Goal: Information Seeking & Learning: Learn about a topic

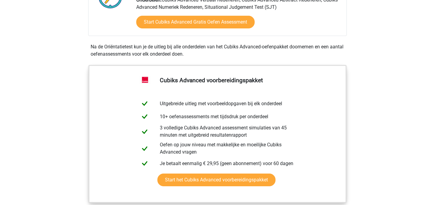
scroll to position [176, 0]
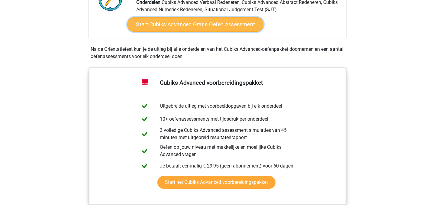
click at [181, 26] on link "Start Cubiks Advanced Gratis Oefen Assessment" at bounding box center [195, 24] width 136 height 14
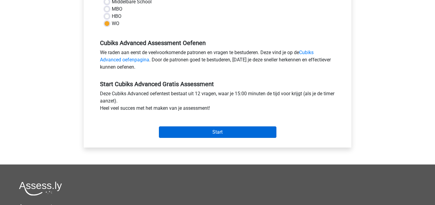
scroll to position [169, 0]
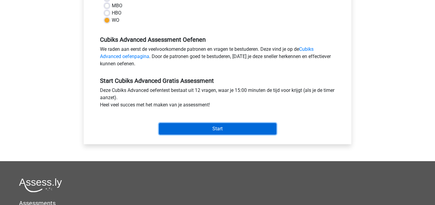
click at [197, 130] on input "Start" at bounding box center [217, 128] width 117 height 11
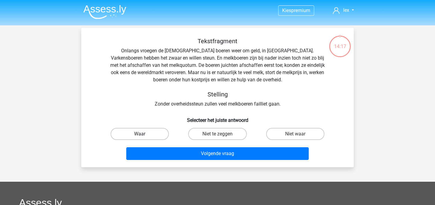
click at [152, 136] on label "Waar" at bounding box center [139, 134] width 58 height 12
click at [144, 136] on input "Waar" at bounding box center [142, 136] width 4 height 4
radio input "true"
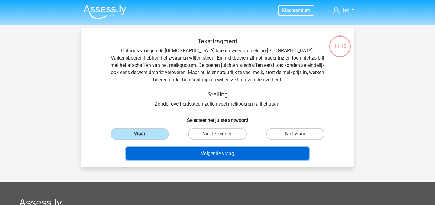
click at [182, 153] on button "Volgende vraag" at bounding box center [217, 153] width 183 height 13
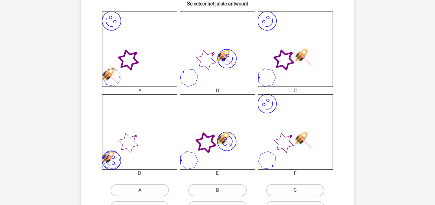
scroll to position [155, 0]
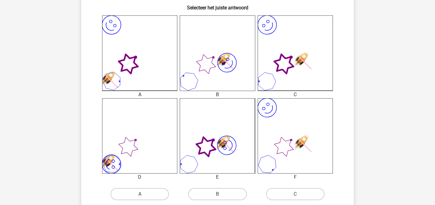
click at [298, 77] on icon "image/svg+xml" at bounding box center [294, 52] width 75 height 75
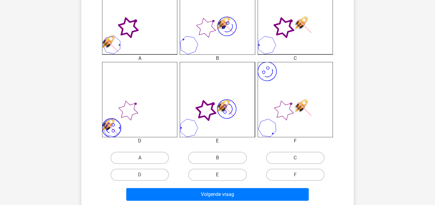
scroll to position [223, 0]
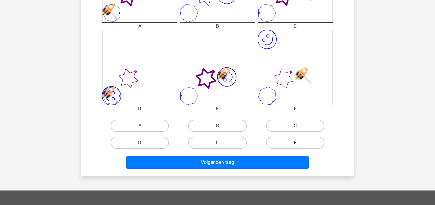
click at [287, 122] on label "C" at bounding box center [295, 126] width 58 height 12
click at [295, 126] on input "C" at bounding box center [297, 128] width 4 height 4
radio input "true"
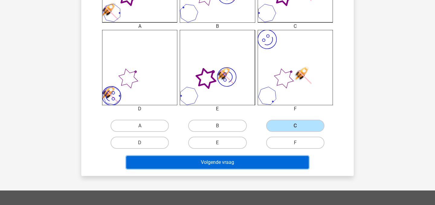
click at [275, 163] on button "Volgende vraag" at bounding box center [217, 162] width 183 height 13
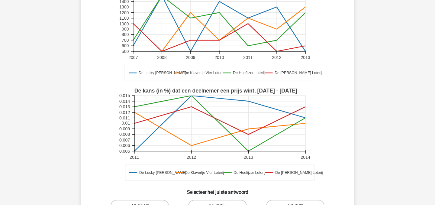
scroll to position [118, 0]
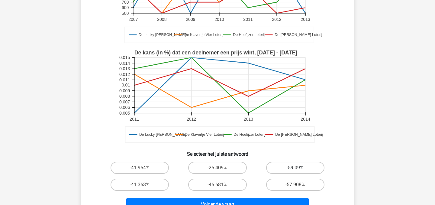
click at [283, 167] on label "-59.09%" at bounding box center [295, 167] width 58 height 12
click at [295, 168] on input "-59.09%" at bounding box center [297, 170] width 4 height 4
radio input "true"
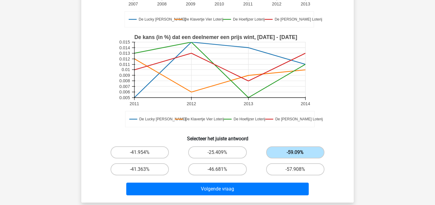
scroll to position [133, 0]
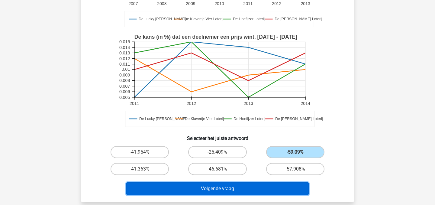
click at [248, 188] on button "Volgende vraag" at bounding box center [217, 188] width 183 height 13
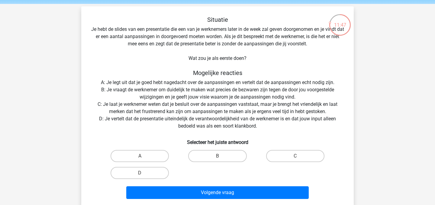
scroll to position [20, 0]
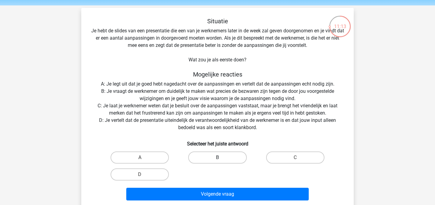
click at [221, 157] on label "B" at bounding box center [217, 157] width 58 height 12
click at [221, 157] on input "B" at bounding box center [219, 159] width 4 height 4
radio input "true"
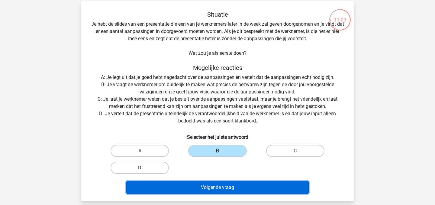
click at [218, 186] on button "Volgende vraag" at bounding box center [217, 187] width 183 height 13
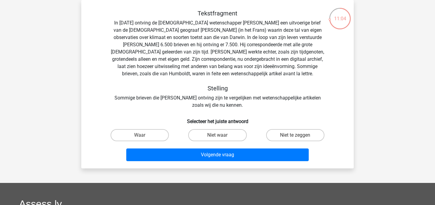
scroll to position [19, 0]
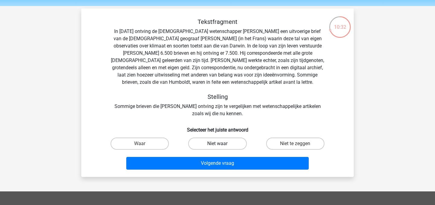
click at [224, 143] on label "Niet waar" at bounding box center [217, 143] width 58 height 12
click at [221, 143] on input "Niet waar" at bounding box center [219, 145] width 4 height 4
radio input "true"
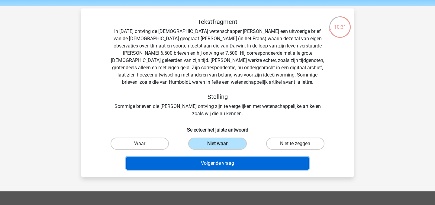
click at [221, 165] on button "Volgende vraag" at bounding box center [217, 163] width 183 height 13
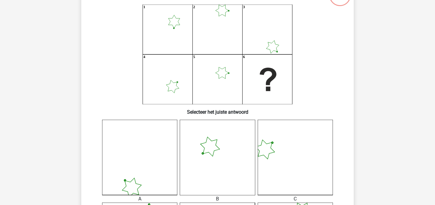
scroll to position [50, 0]
click at [230, 76] on icon "1 2 3 4 5 6" at bounding box center [217, 55] width 243 height 100
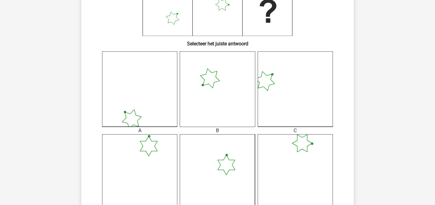
scroll to position [120, 0]
click at [163, 107] on icon at bounding box center [139, 88] width 75 height 75
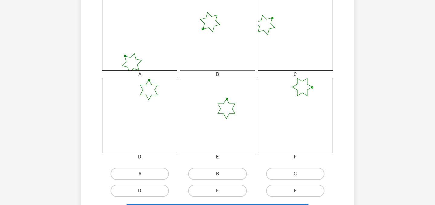
scroll to position [177, 0]
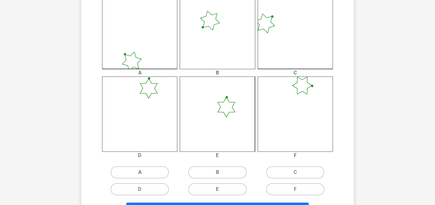
click at [141, 169] on label "A" at bounding box center [139, 172] width 58 height 12
click at [141, 172] on input "A" at bounding box center [142, 174] width 4 height 4
radio input "true"
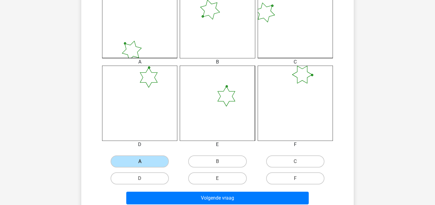
scroll to position [193, 0]
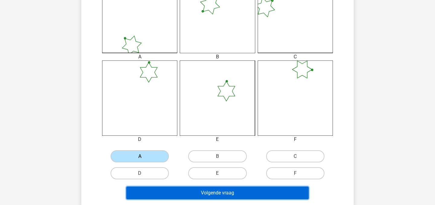
click at [160, 192] on button "Volgende vraag" at bounding box center [217, 192] width 183 height 13
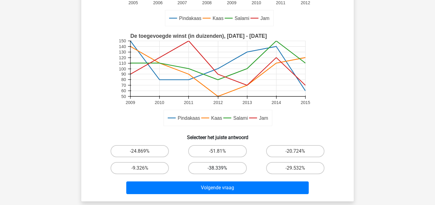
scroll to position [135, 0]
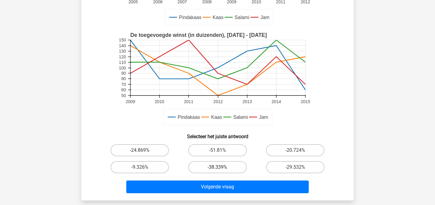
click at [226, 171] on label "-38.339%" at bounding box center [217, 167] width 58 height 12
click at [221, 171] on input "-38.339%" at bounding box center [219, 169] width 4 height 4
radio input "true"
click at [121, 171] on label "-9.326%" at bounding box center [139, 167] width 58 height 12
click at [140, 171] on input "-9.326%" at bounding box center [142, 169] width 4 height 4
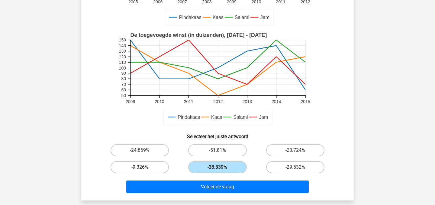
radio input "true"
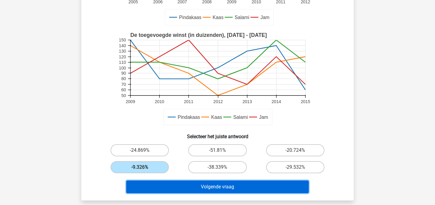
click at [177, 190] on button "Volgende vraag" at bounding box center [217, 186] width 183 height 13
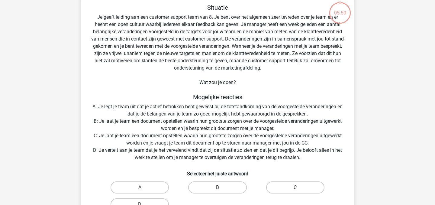
scroll to position [28, 0]
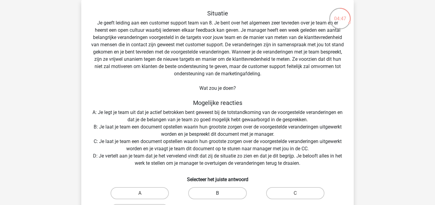
click at [227, 190] on label "B" at bounding box center [217, 193] width 58 height 12
click at [221, 193] on input "B" at bounding box center [219, 195] width 4 height 4
radio input "true"
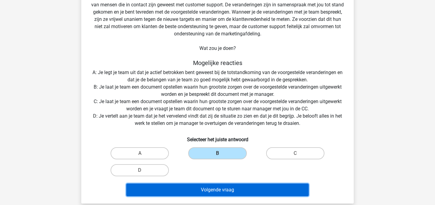
click at [227, 191] on button "Volgende vraag" at bounding box center [217, 189] width 183 height 13
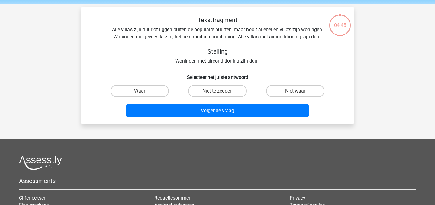
scroll to position [20, 0]
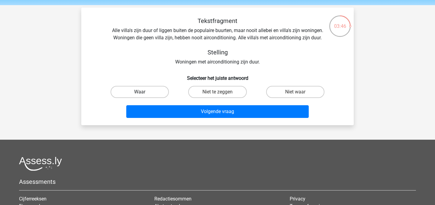
click at [161, 93] on label "Waar" at bounding box center [139, 92] width 58 height 12
click at [144, 93] on input "Waar" at bounding box center [142, 94] width 4 height 4
radio input "true"
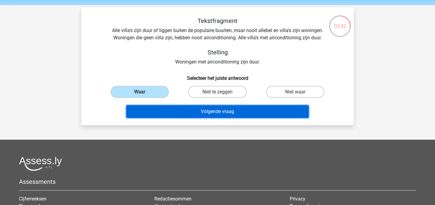
click at [186, 111] on button "Volgende vraag" at bounding box center [217, 111] width 183 height 13
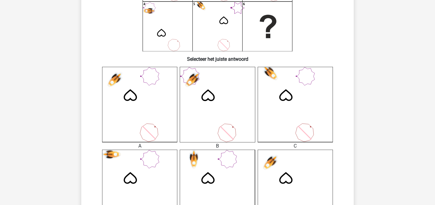
scroll to position [118, 0]
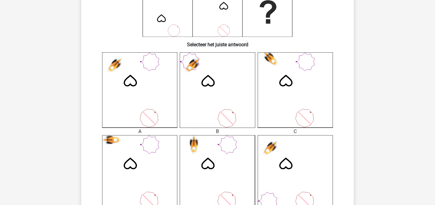
click at [276, 84] on icon at bounding box center [294, 89] width 75 height 75
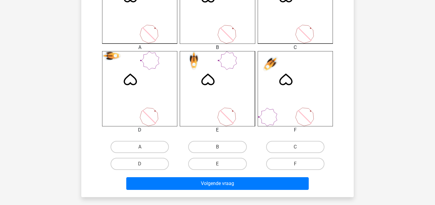
scroll to position [231, 0]
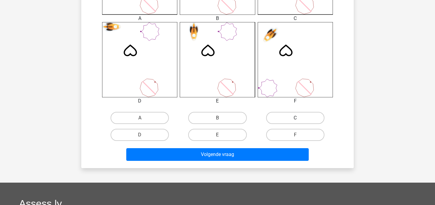
click at [286, 114] on label "C" at bounding box center [295, 118] width 58 height 12
click at [295, 118] on input "C" at bounding box center [297, 120] width 4 height 4
radio input "true"
click at [273, 160] on div "Volgende vraag" at bounding box center [217, 155] width 233 height 15
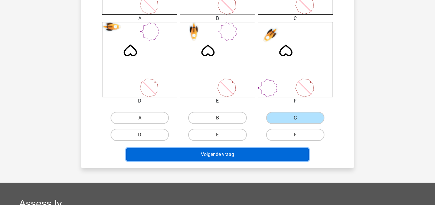
click at [276, 153] on button "Volgende vraag" at bounding box center [217, 154] width 183 height 13
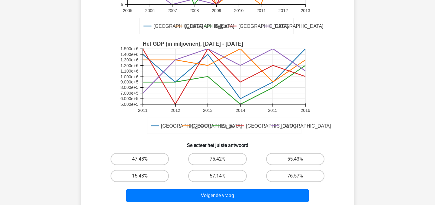
scroll to position [118, 0]
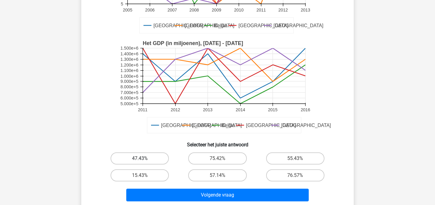
click at [157, 155] on label "47.43%" at bounding box center [139, 158] width 58 height 12
click at [144, 158] on input "47.43%" at bounding box center [142, 160] width 4 height 4
radio input "true"
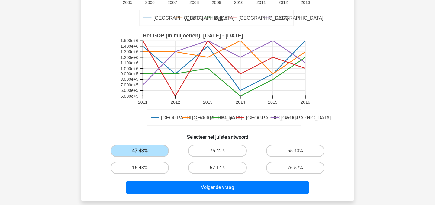
scroll to position [126, 0]
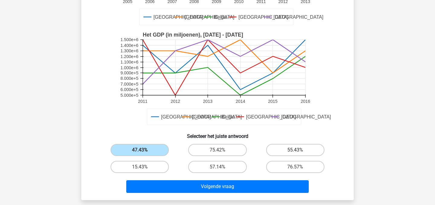
click at [279, 154] on label "55.43%" at bounding box center [295, 150] width 58 height 12
click at [295, 154] on input "55.43%" at bounding box center [297, 152] width 4 height 4
radio input "true"
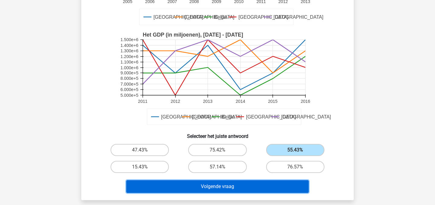
click at [258, 186] on button "Volgende vraag" at bounding box center [217, 186] width 183 height 13
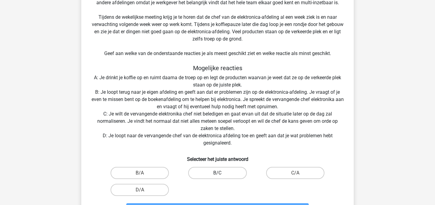
scroll to position [116, 0]
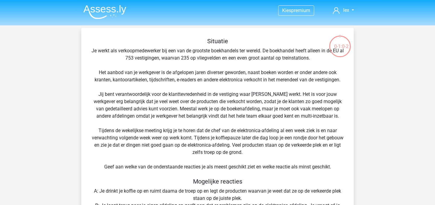
scroll to position [141, 0]
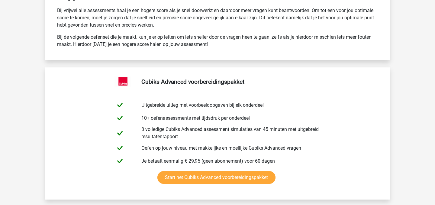
scroll to position [1173, 0]
